Goal: Information Seeking & Learning: Find specific fact

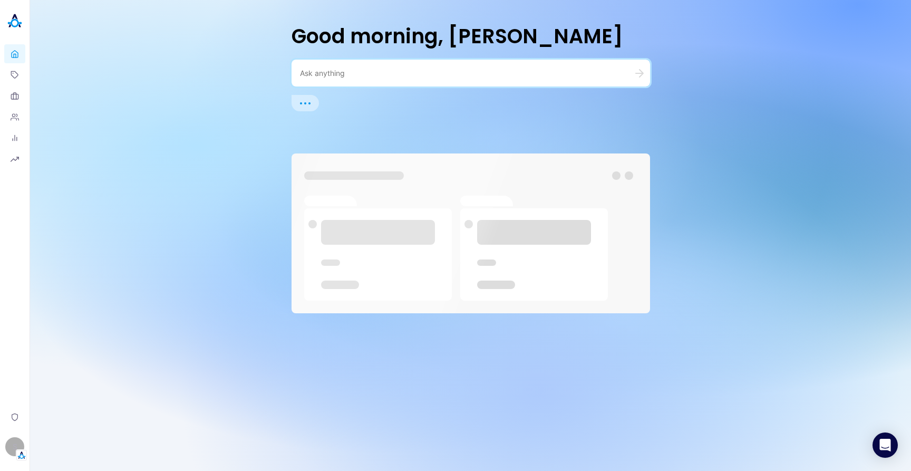
click at [412, 71] on textarea at bounding box center [458, 73] width 316 height 10
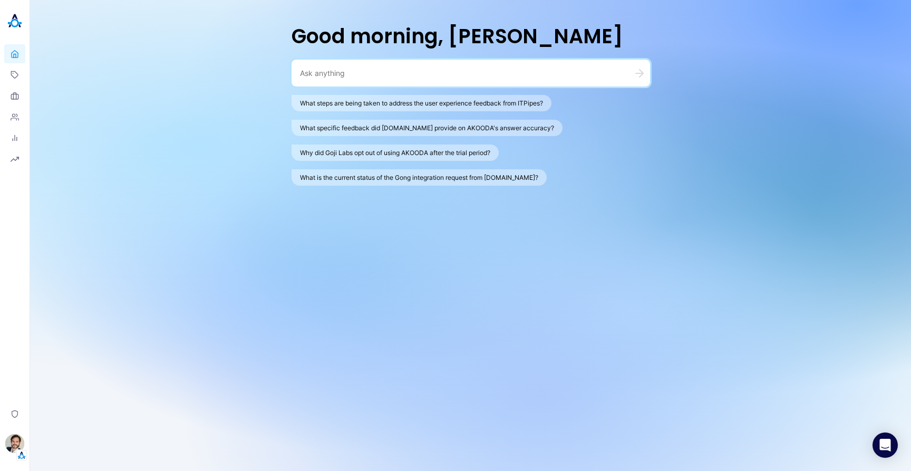
click at [487, 75] on textarea at bounding box center [458, 73] width 316 height 10
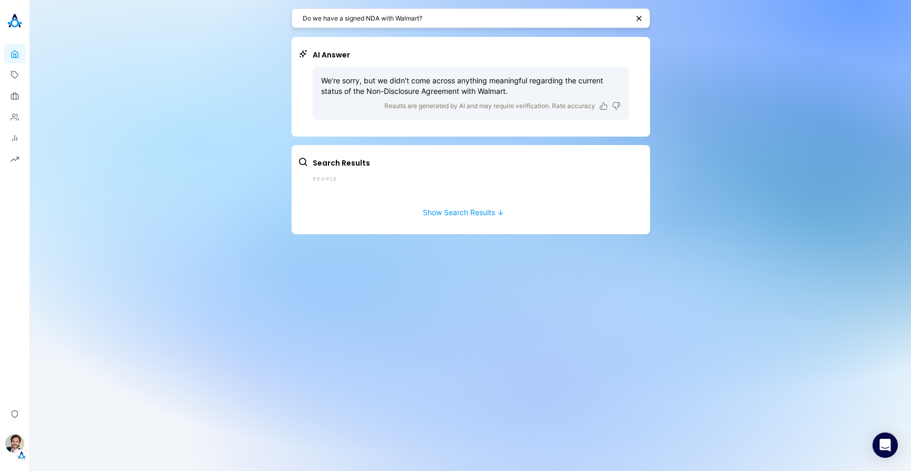
drag, startPoint x: 487, startPoint y: 76, endPoint x: 469, endPoint y: 81, distance: 18.7
click at [485, 76] on p "We’re sorry, but we didn’t come across anything meaningful regarding the curren…" at bounding box center [470, 85] width 299 height 21
drag, startPoint x: 469, startPoint y: 81, endPoint x: 499, endPoint y: 87, distance: 30.1
click at [496, 86] on p "We’re sorry, but we didn’t come across anything meaningful regarding the curren…" at bounding box center [470, 85] width 299 height 21
click at [499, 87] on p "We’re sorry, but we didn’t come across anything meaningful regarding the curren…" at bounding box center [470, 85] width 299 height 21
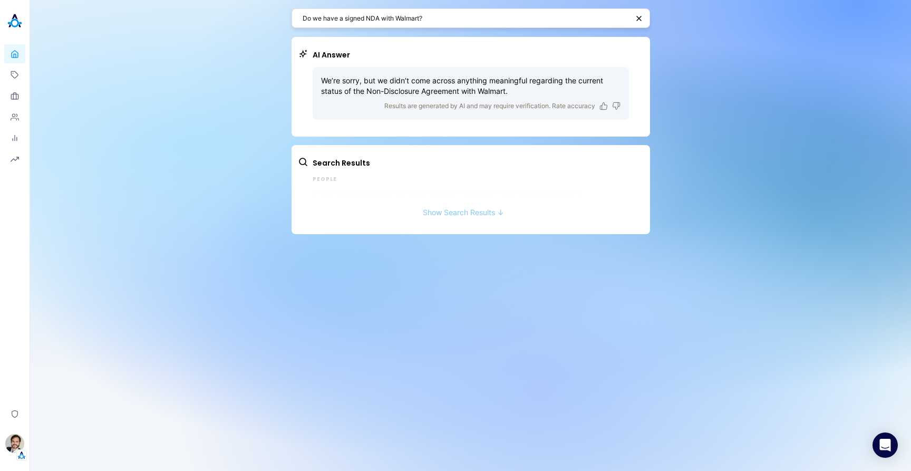
click at [461, 212] on button "Show Search Results ↓" at bounding box center [463, 206] width 331 height 19
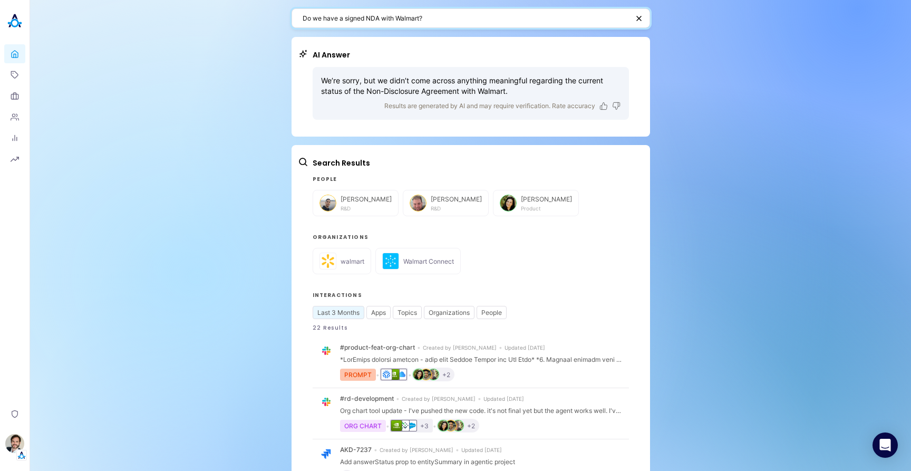
drag, startPoint x: 431, startPoint y: 19, endPoint x: 259, endPoint y: 19, distance: 171.3
click at [259, 19] on div "Do we have a signed NDA with Walmart? AI Answer We’re sorry, but we didn’t come…" at bounding box center [470, 446] width 881 height 892
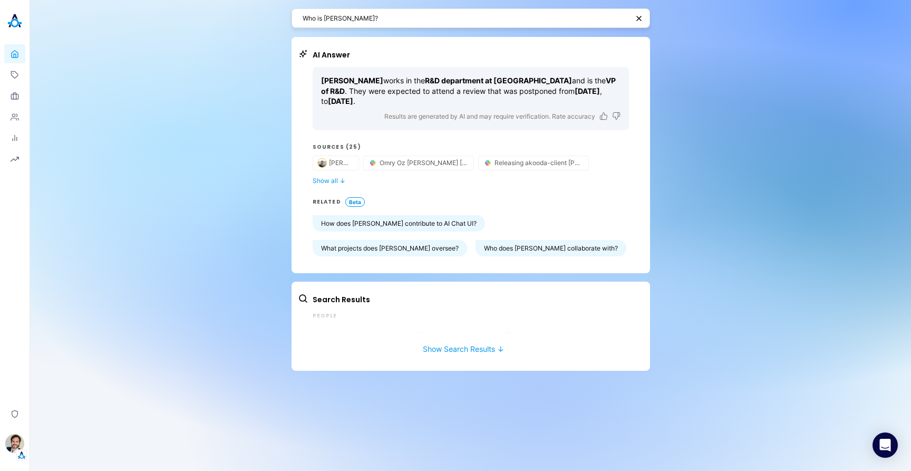
click at [533, 81] on strong "VP of R&D" at bounding box center [468, 85] width 295 height 19
drag, startPoint x: 529, startPoint y: 84, endPoint x: 547, endPoint y: 94, distance: 21.0
click at [546, 95] on p "[PERSON_NAME] works in the R&D department at [GEOGRAPHIC_DATA] and is the VP of…" at bounding box center [470, 90] width 299 height 31
click at [574, 94] on strong "[DATE]" at bounding box center [586, 90] width 25 height 9
drag, startPoint x: 374, startPoint y: 20, endPoint x: 267, endPoint y: 20, distance: 107.0
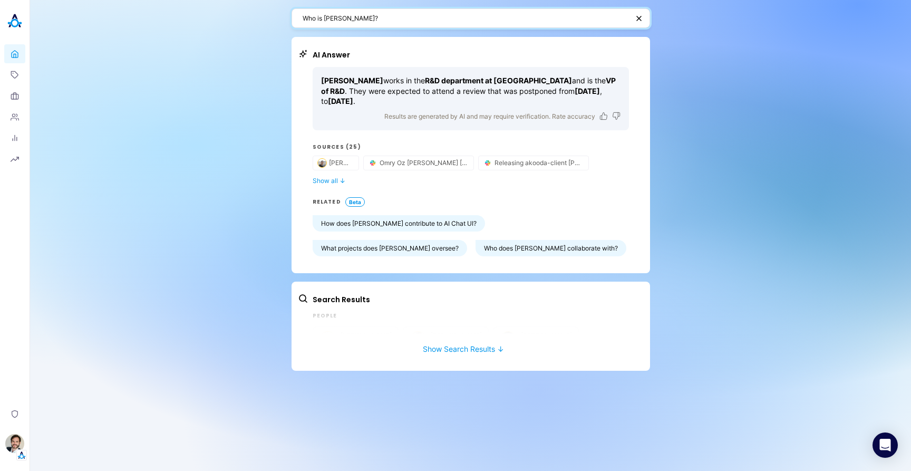
click at [267, 20] on div "Who is [PERSON_NAME]? AI Answer [PERSON_NAME] works in the R&D department at [G…" at bounding box center [470, 235] width 881 height 471
click at [393, 23] on textarea "Who is [PERSON_NAME]?" at bounding box center [465, 18] width 326 height 10
type textarea "Do we have a signed NDA with Walmart?"
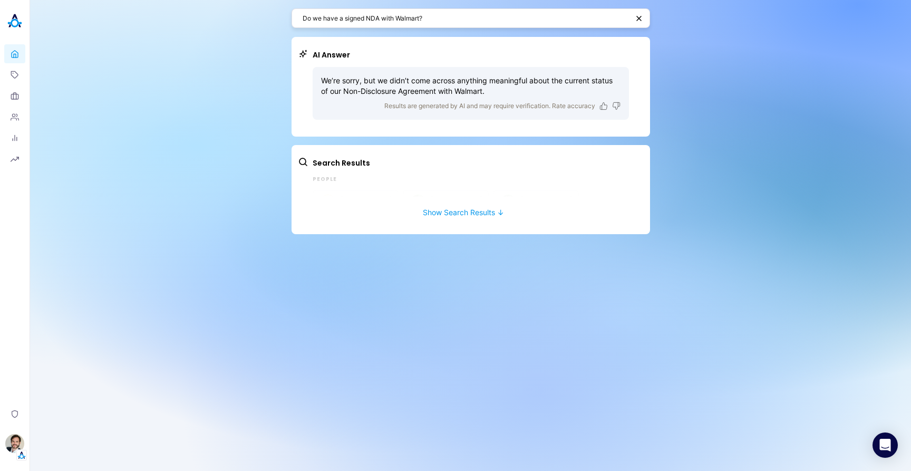
click at [736, 109] on div "Do we have a signed NDA with Walmart? AI Answer We’re sorry, but we didn’t come…" at bounding box center [470, 235] width 881 height 471
